Goal: Find contact information: Obtain details needed to contact an individual or organization

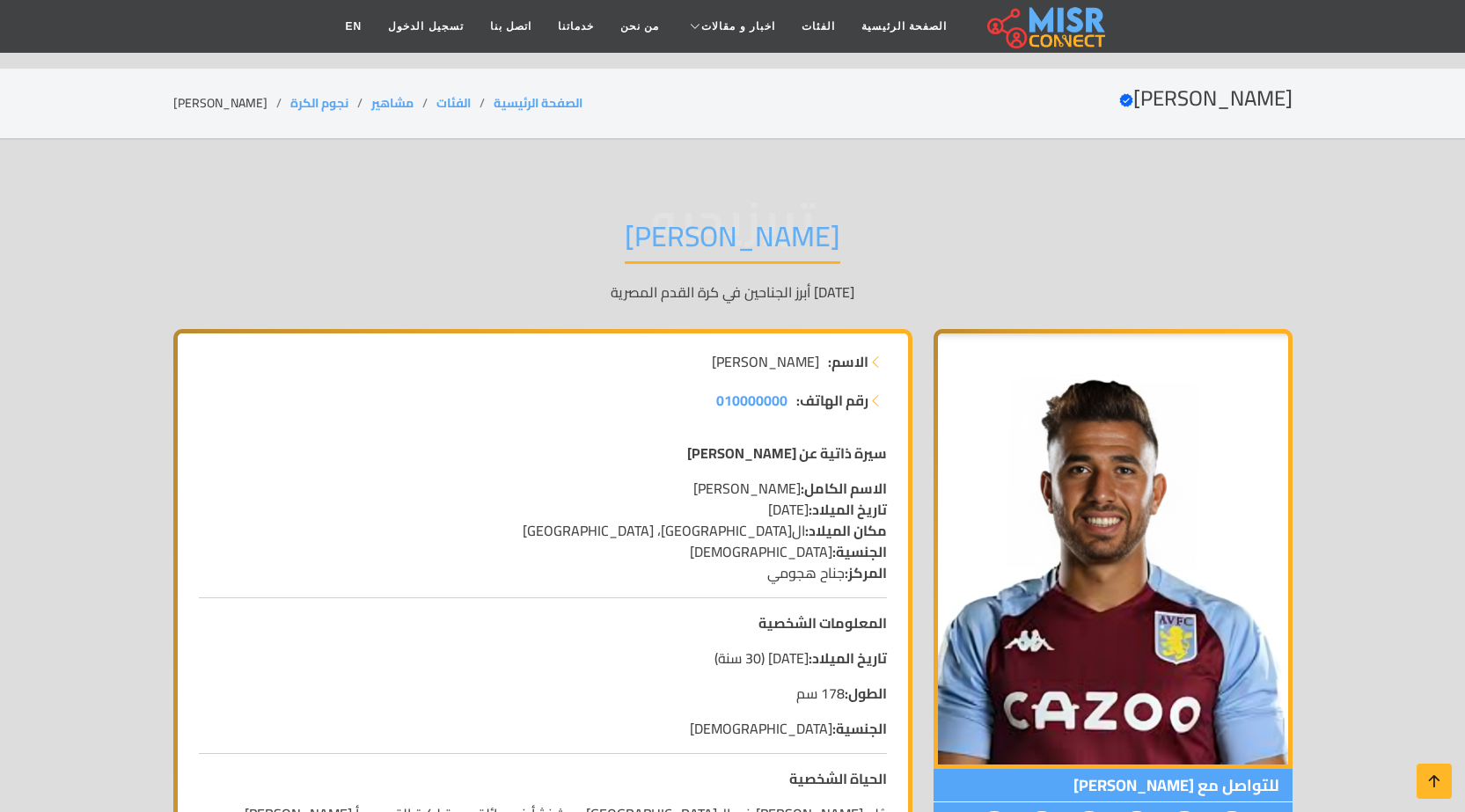
scroll to position [1672, 0]
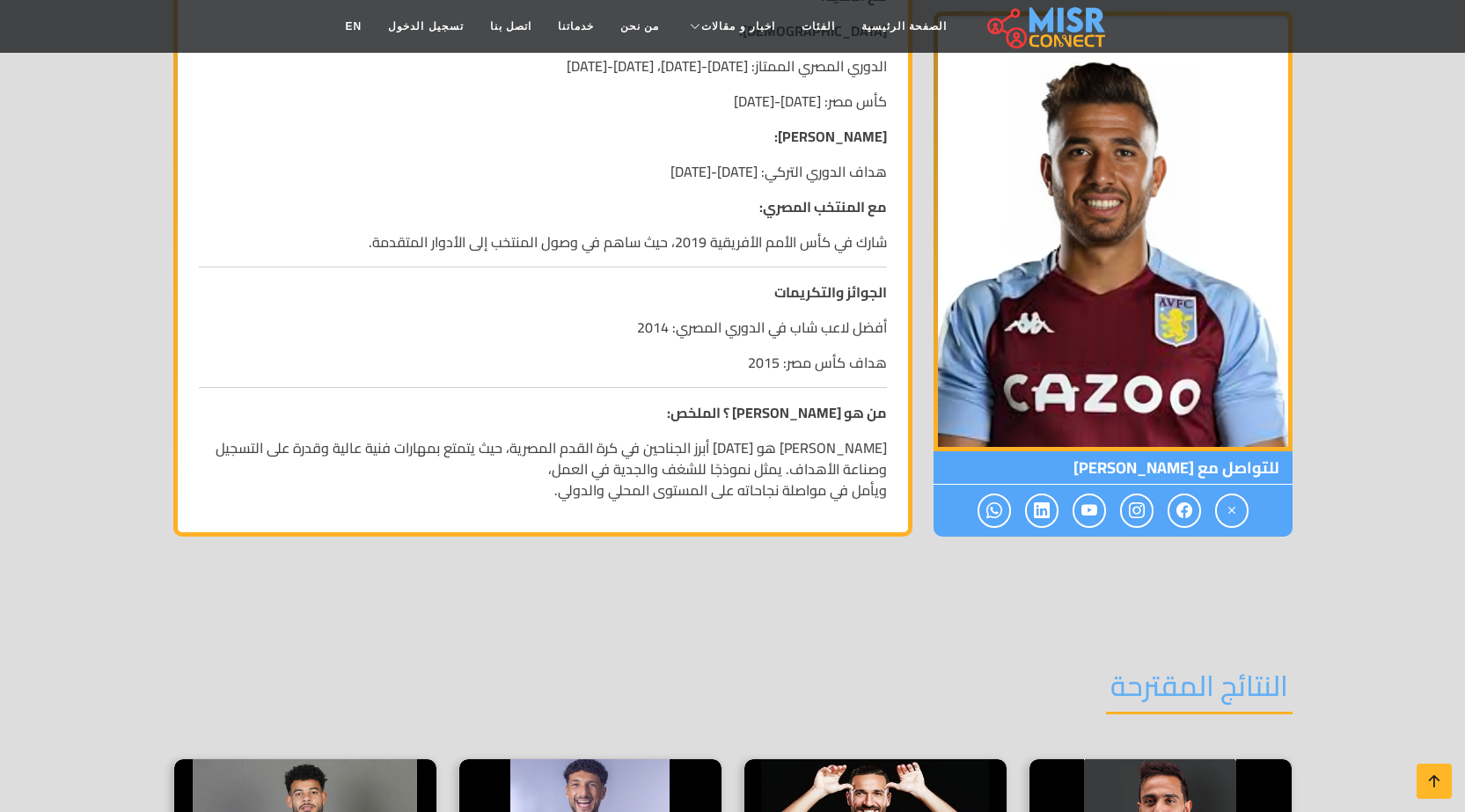
click at [864, 437] on p "[PERSON_NAME] هو [DATE] أبرز الجناحين في كرة القدم المصرية، حيث يتمتع بمهارات ف…" at bounding box center [542, 469] width 688 height 64
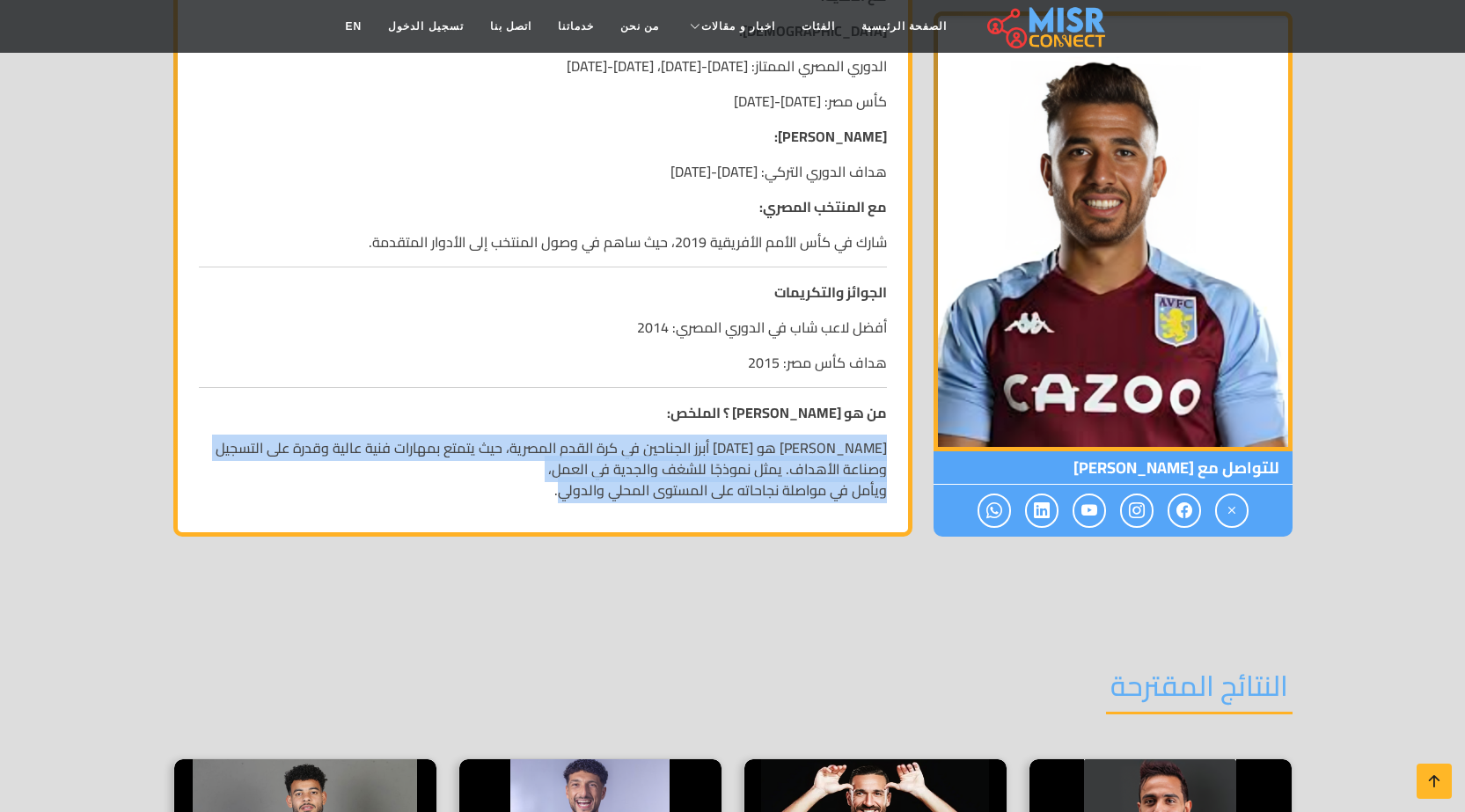
drag, startPoint x: 864, startPoint y: 411, endPoint x: 579, endPoint y: 447, distance: 287.3
click at [579, 446] on p "[PERSON_NAME] هو [DATE] أبرز الجناحين في كرة القدم المصرية، حيث يتمتع بمهارات ف…" at bounding box center [542, 469] width 688 height 64
copy p "[PERSON_NAME] هو [DATE] أبرز الجناحين في كرة القدم المصرية، حيث يتمتع بمهارات ف…"
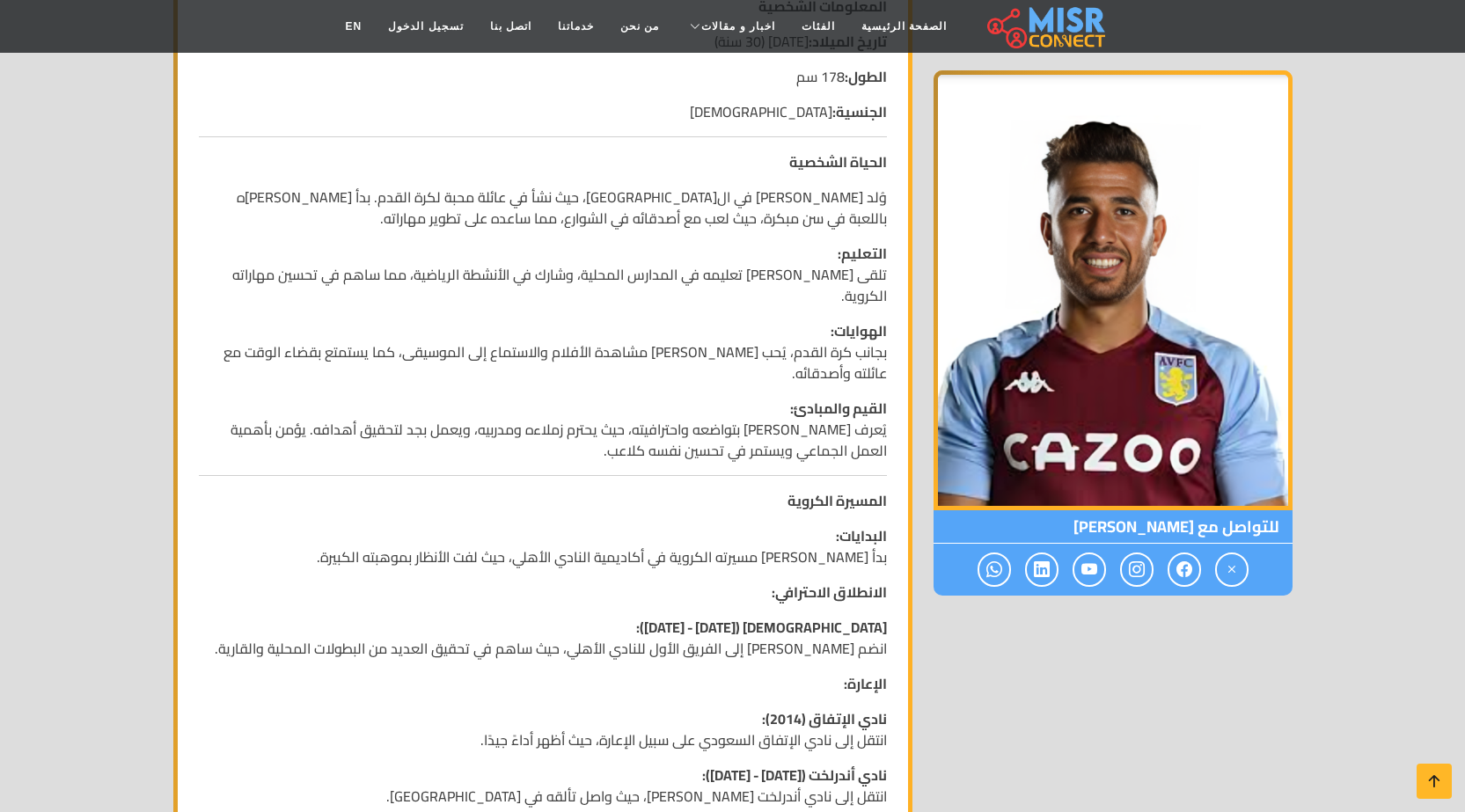
scroll to position [616, 0]
drag, startPoint x: 1084, startPoint y: 523, endPoint x: 1192, endPoint y: 523, distance: 108.0
click at [1192, 523] on span "للتواصل مع [PERSON_NAME]" at bounding box center [1113, 527] width 359 height 33
copy span "[PERSON_NAME]"
click at [340, 504] on div "سيرة ذاتية عن [PERSON_NAME] الاسم الكامل: [PERSON_NAME] تاريخ الميلاد: [DEMOGRA…" at bounding box center [543, 690] width 709 height 1757
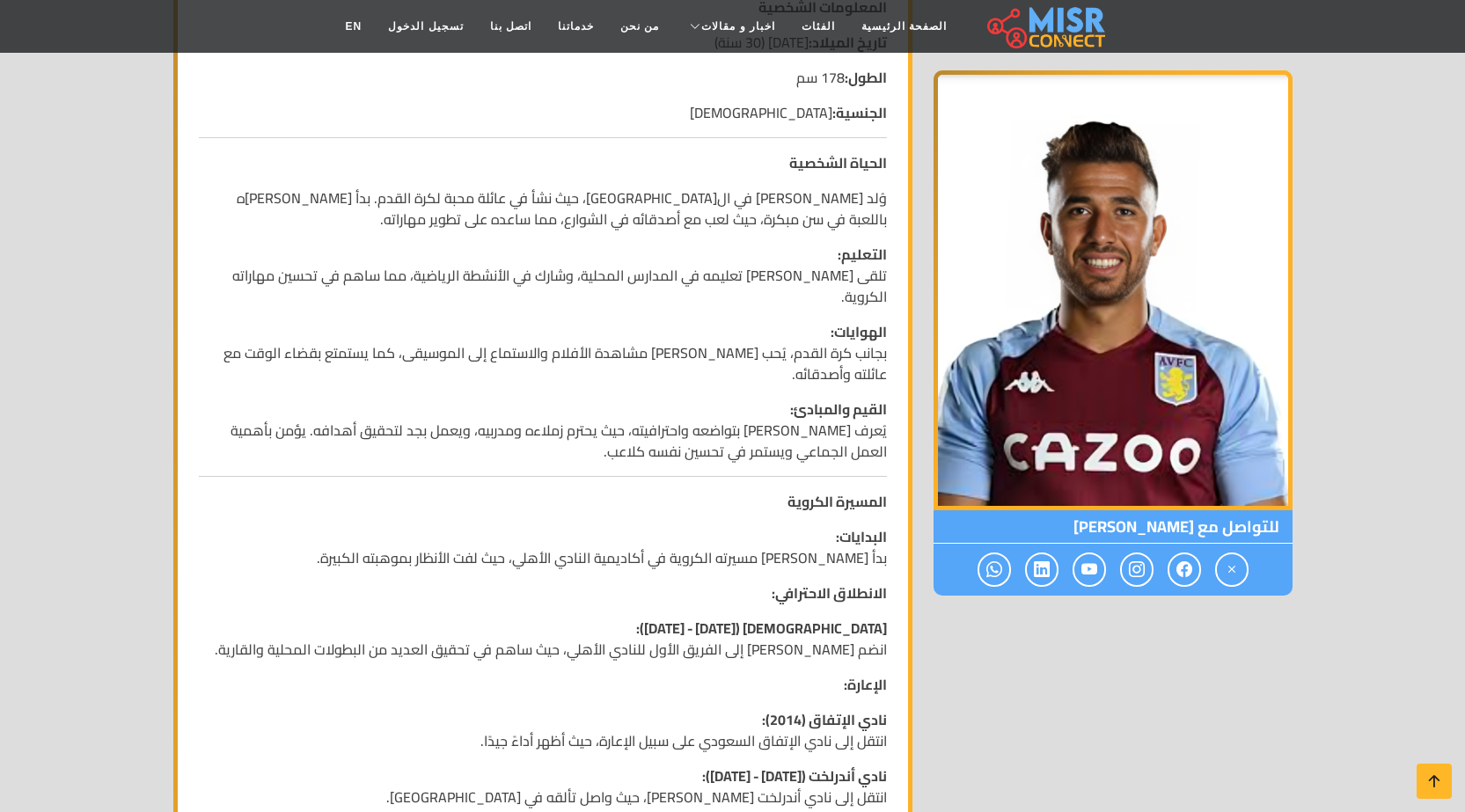
scroll to position [1143, 0]
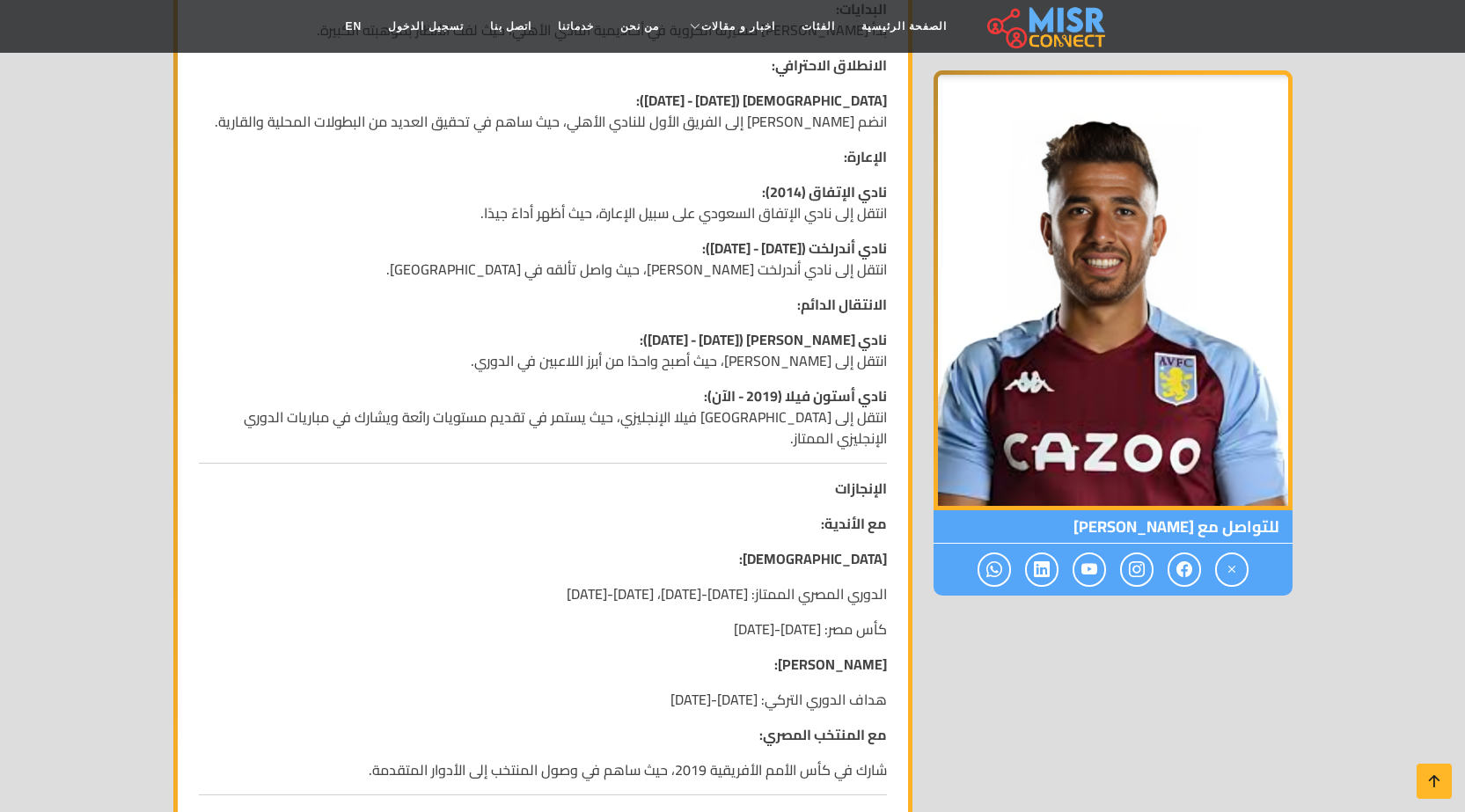
drag, startPoint x: 1085, startPoint y: 527, endPoint x: 1194, endPoint y: 525, distance: 109.0
click at [1194, 525] on span "للتواصل مع [PERSON_NAME]" at bounding box center [1113, 527] width 359 height 33
copy span "[PERSON_NAME]"
click at [534, 689] on p "هداف الدوري التركي: [DATE]-[DATE]" at bounding box center [542, 699] width 688 height 21
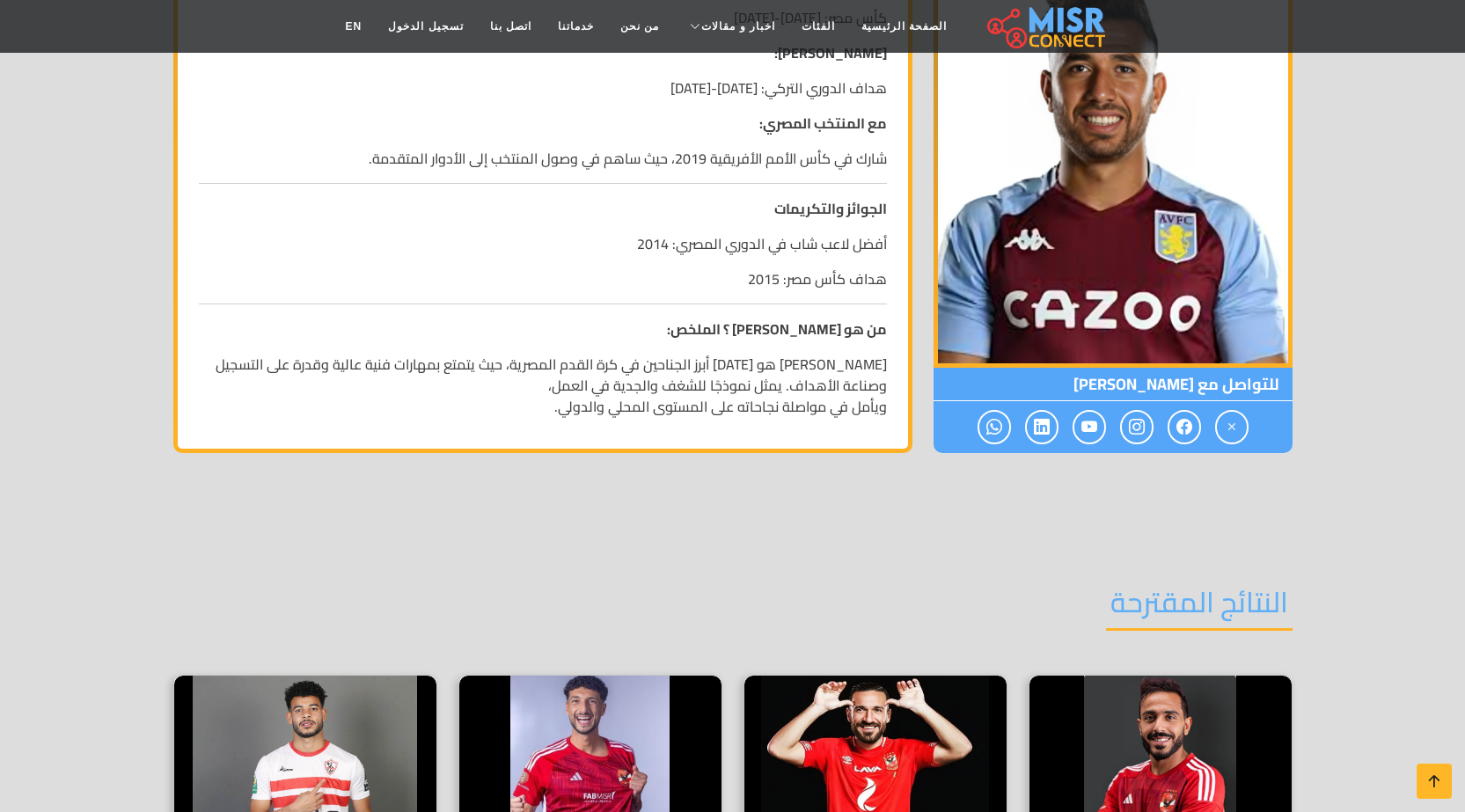
scroll to position [1759, 0]
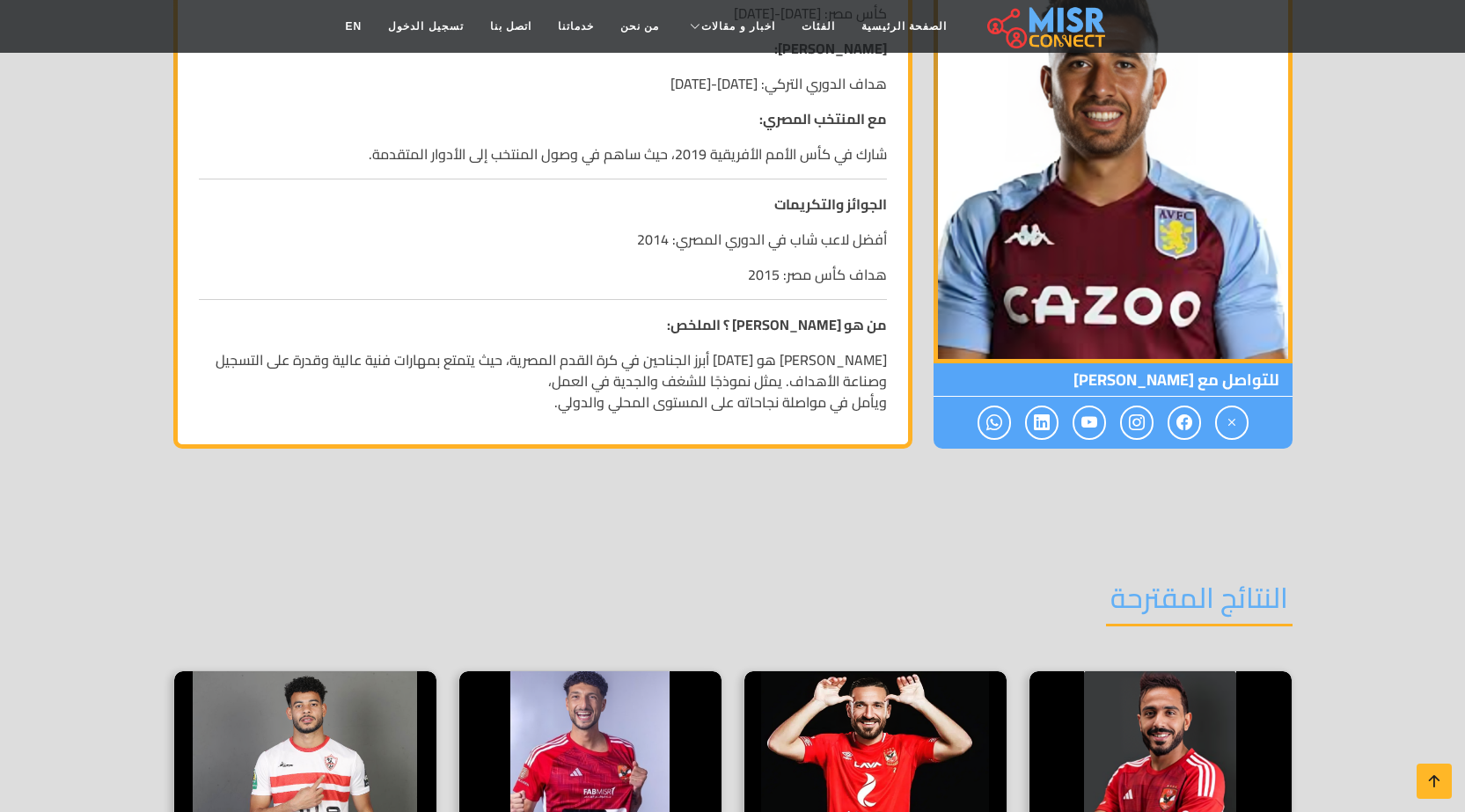
click at [857, 349] on p "[PERSON_NAME] هو [DATE] أبرز الجناحين في كرة القدم المصرية، حيث يتمتع بمهارات ف…" at bounding box center [542, 380] width 688 height 64
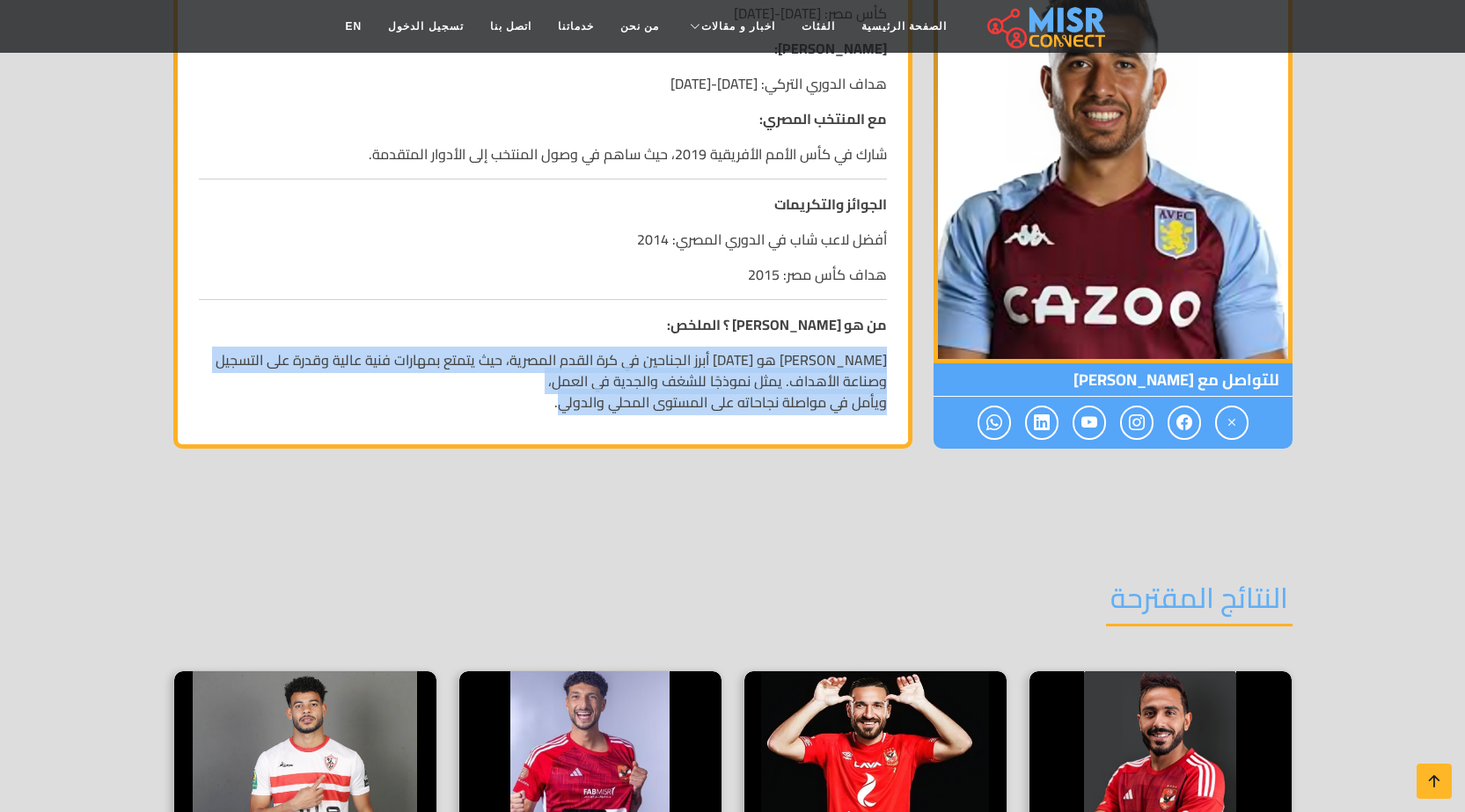
drag, startPoint x: 857, startPoint y: 321, endPoint x: 596, endPoint y: 360, distance: 263.9
click at [596, 360] on p "[PERSON_NAME] هو [DATE] أبرز الجناحين في كرة القدم المصرية، حيث يتمتع بمهارات ف…" at bounding box center [542, 380] width 688 height 64
copy p "[PERSON_NAME] هو [DATE] أبرز الجناحين في كرة القدم المصرية، حيث يتمتع بمهارات ف…"
